Goal: Transaction & Acquisition: Book appointment/travel/reservation

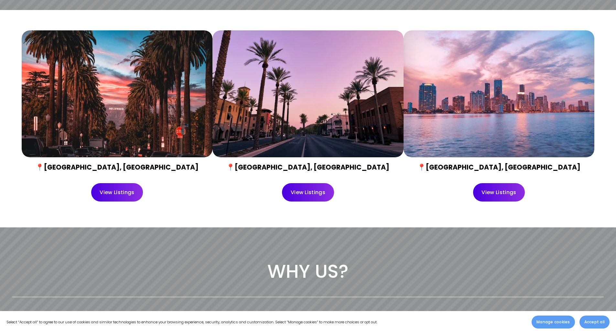
scroll to position [323, 0]
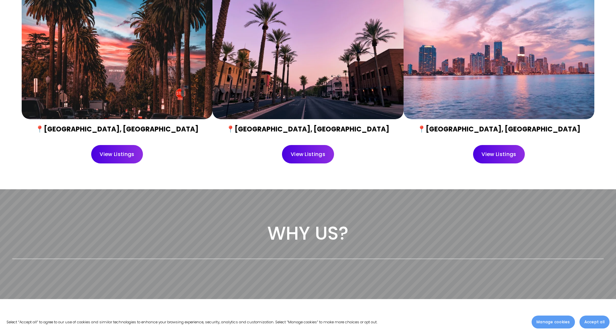
click at [112, 155] on link "View Listings" at bounding box center [117, 154] width 52 height 18
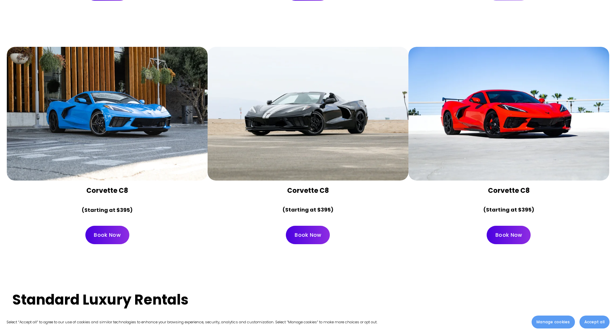
scroll to position [2779, 0]
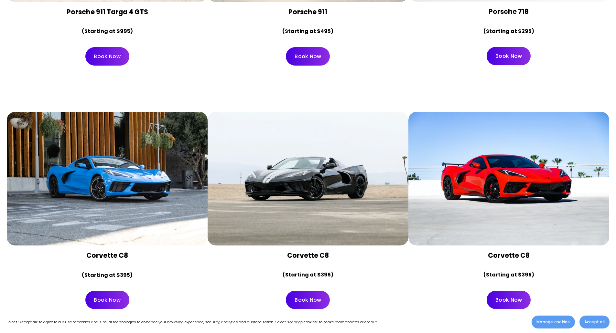
click at [311, 164] on div at bounding box center [307, 179] width 201 height 134
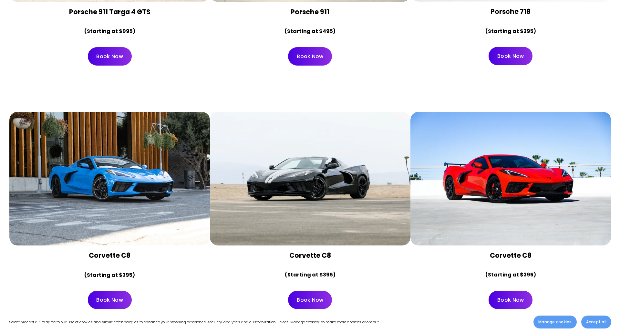
scroll to position [2789, 0]
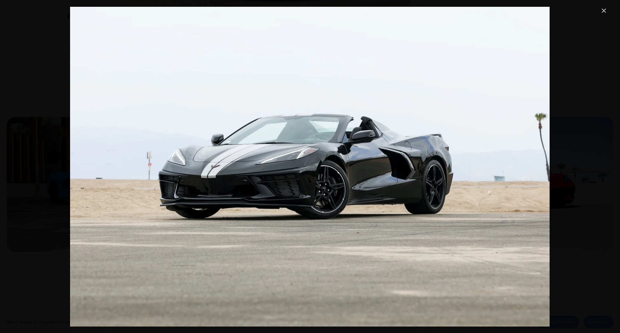
click at [488, 115] on img "Image" at bounding box center [310, 167] width 480 height 320
click at [587, 126] on div "Image" at bounding box center [310, 167] width 596 height 320
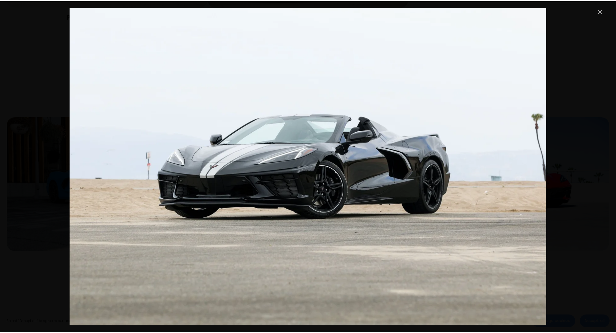
scroll to position [2779, 0]
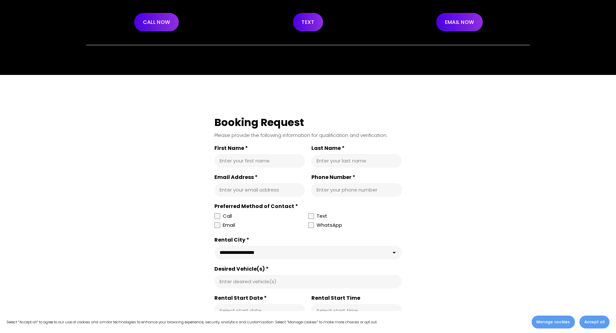
scroll to position [232, 0]
